Goal: Task Accomplishment & Management: Use online tool/utility

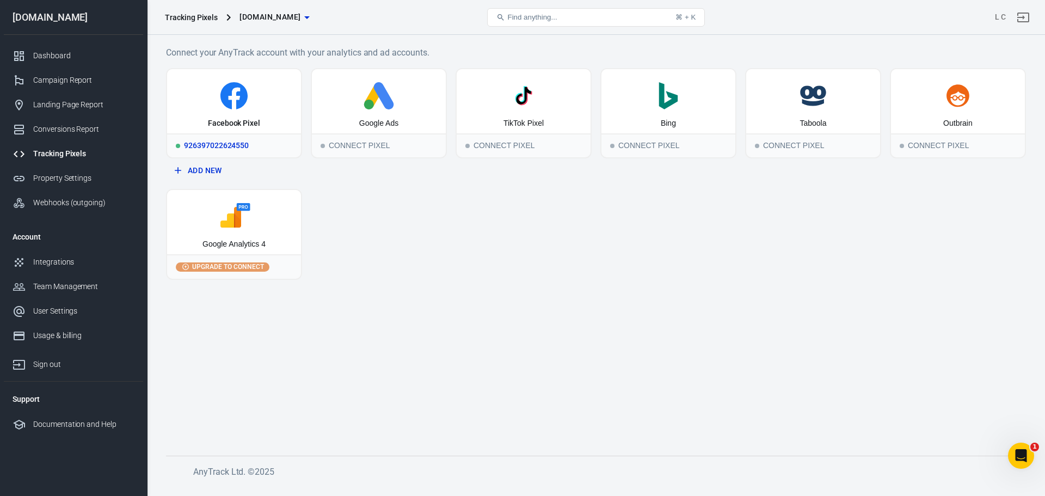
click at [208, 99] on icon at bounding box center [233, 95] width 125 height 27
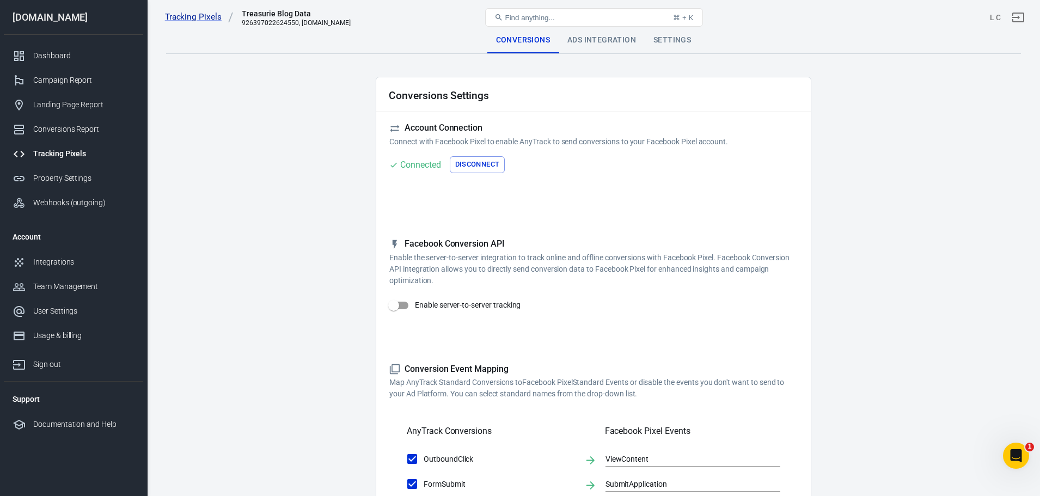
click at [595, 39] on div "Ads Integration" at bounding box center [601, 40] width 86 height 26
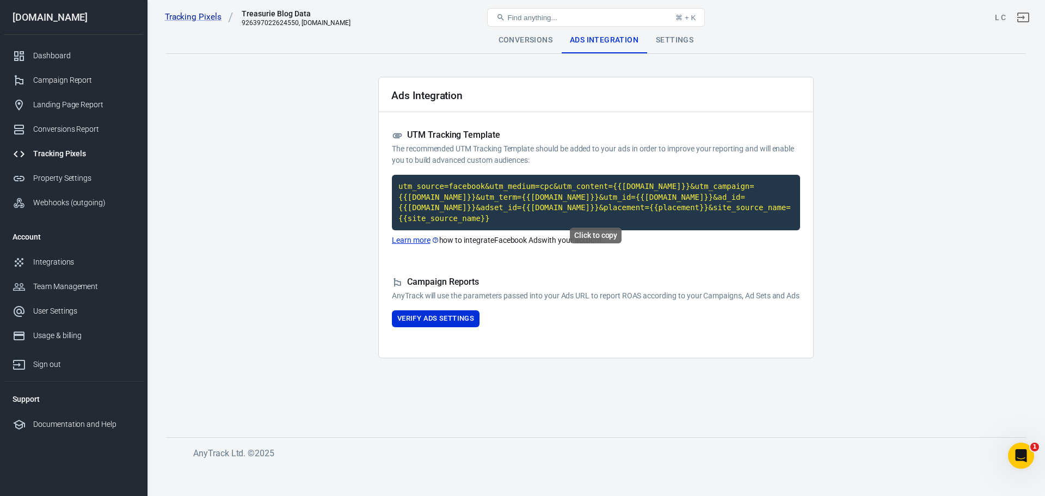
click at [476, 199] on code "utm_source=facebook&utm_medium=cpc&utm_content={{[DOMAIN_NAME]}}&utm_campaign={…" at bounding box center [596, 203] width 408 height 56
click at [67, 53] on div "Dashboard" at bounding box center [83, 55] width 101 height 11
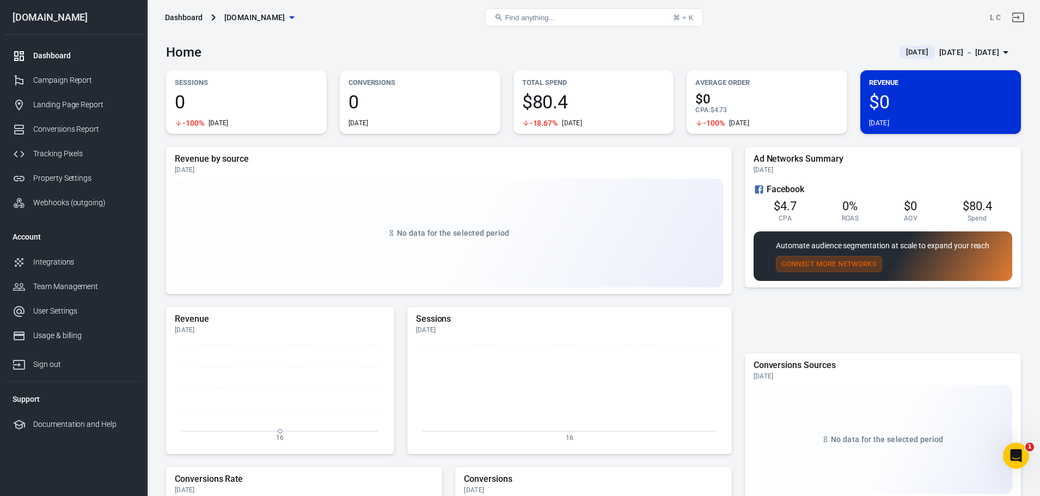
click at [801, 264] on button "Connect More Networks" at bounding box center [829, 264] width 106 height 17
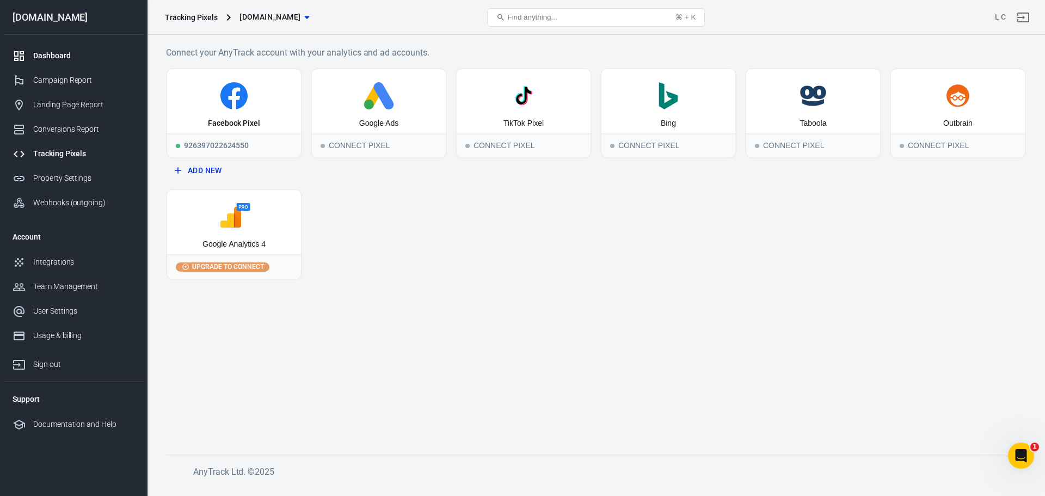
click at [73, 51] on div "Dashboard" at bounding box center [83, 55] width 101 height 11
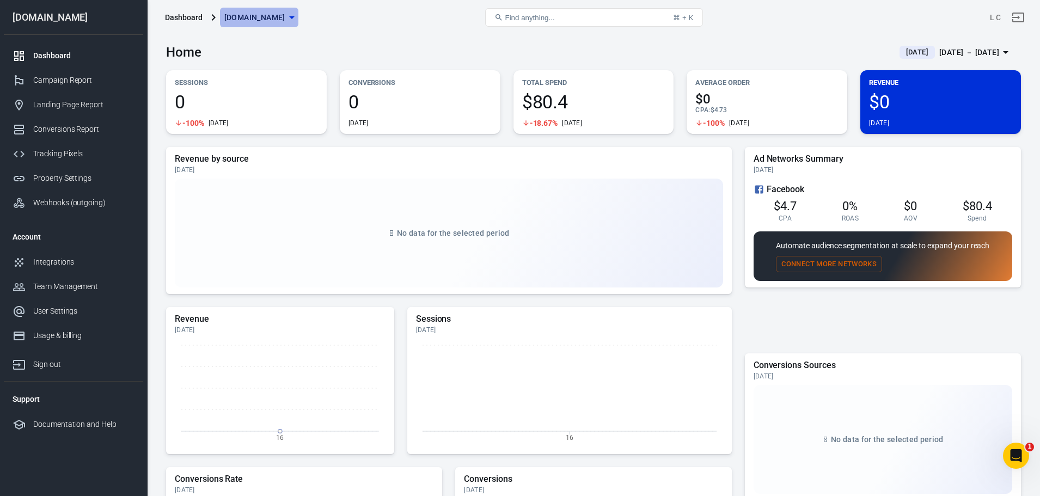
click at [289, 16] on icon "button" at bounding box center [291, 17] width 5 height 3
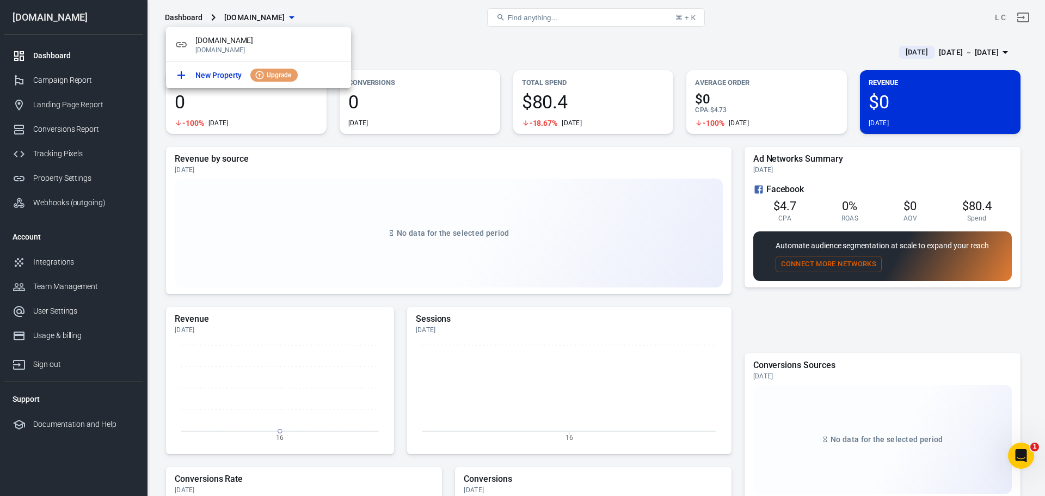
click at [433, 40] on div at bounding box center [522, 248] width 1045 height 496
